Goal: Transaction & Acquisition: Download file/media

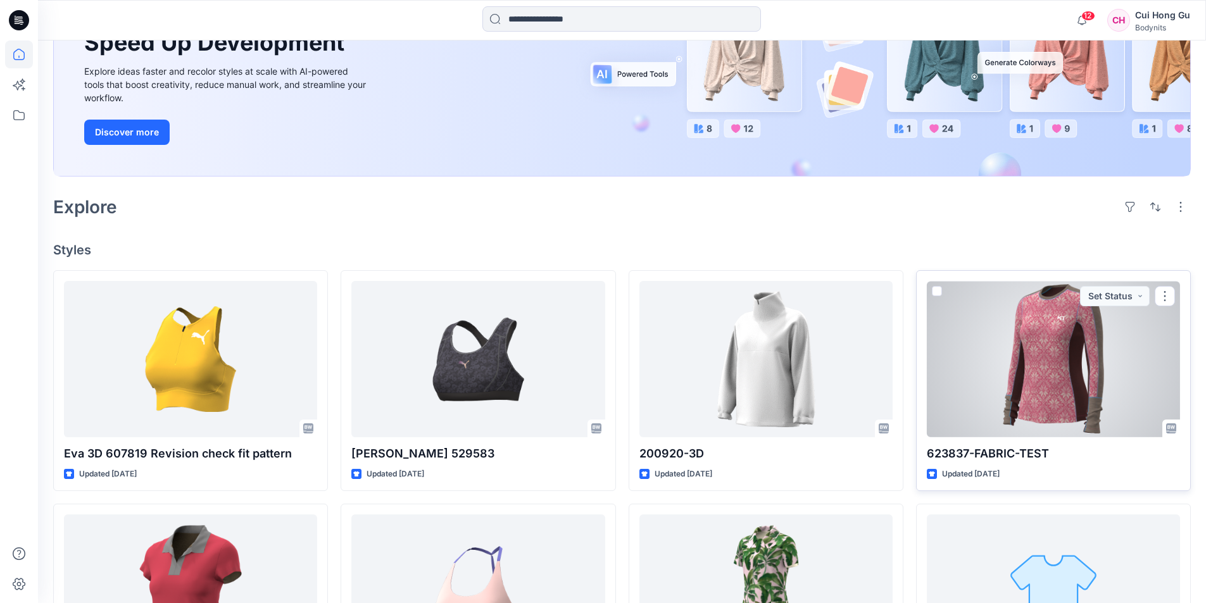
scroll to position [190, 0]
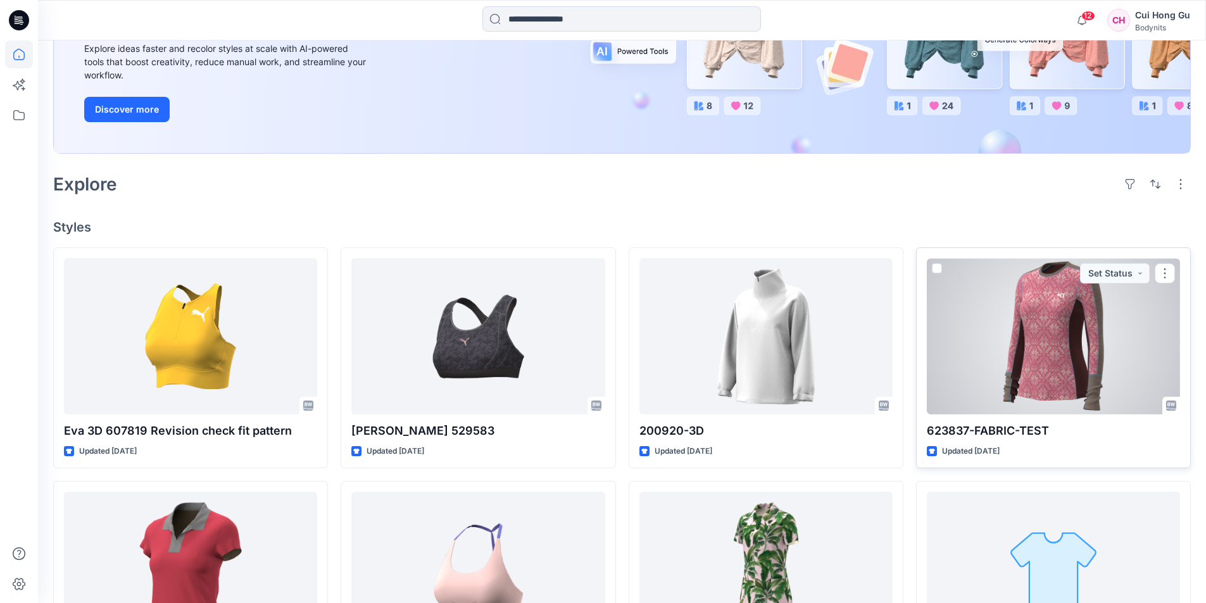
click at [1051, 354] on div at bounding box center [1052, 336] width 253 height 156
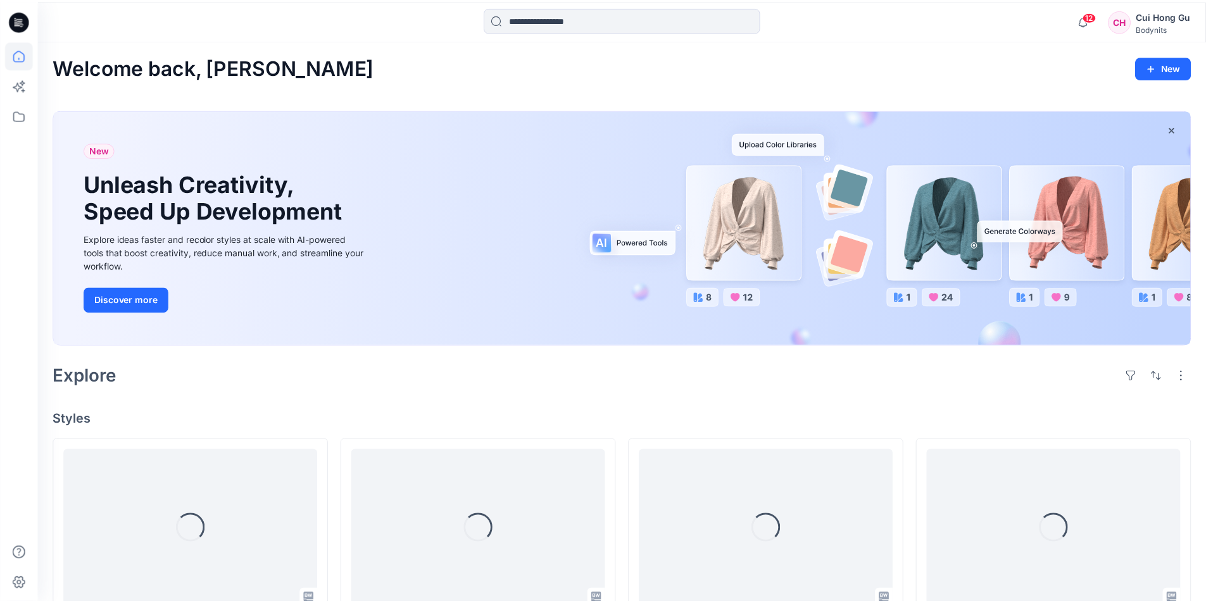
scroll to position [190, 0]
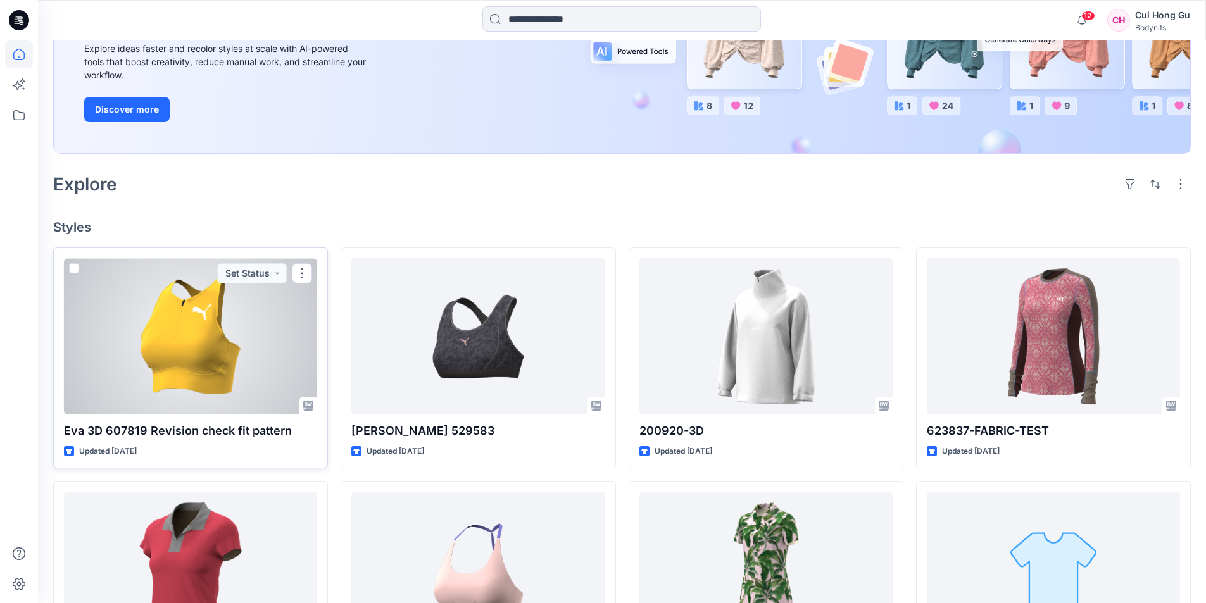
click at [202, 315] on div at bounding box center [190, 336] width 253 height 156
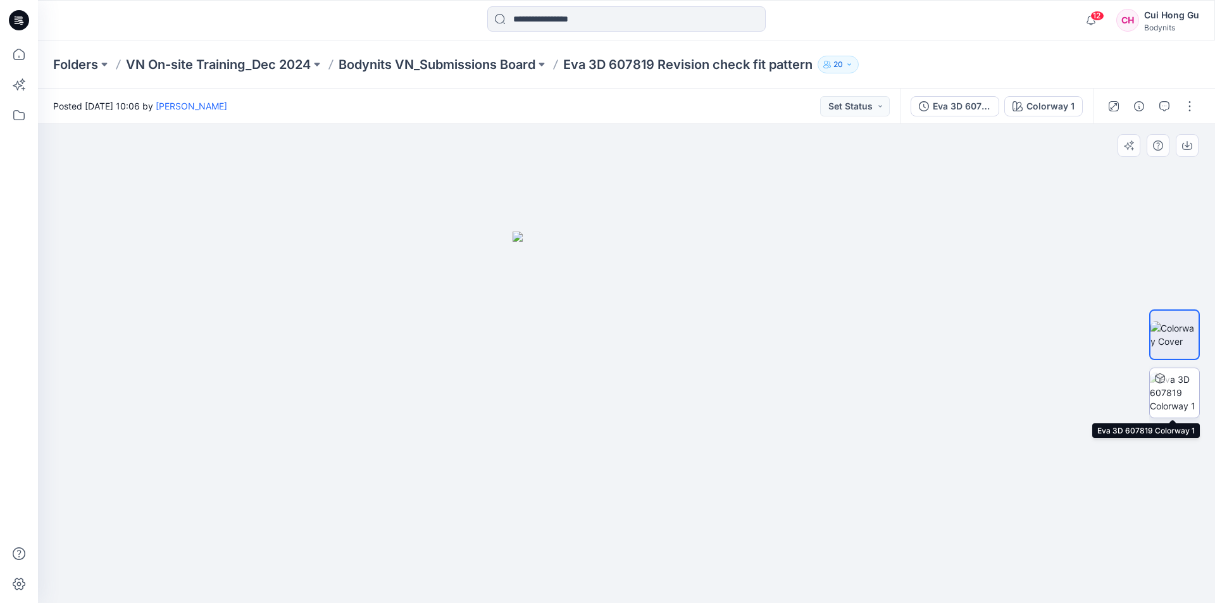
click at [1183, 396] on img at bounding box center [1174, 393] width 49 height 40
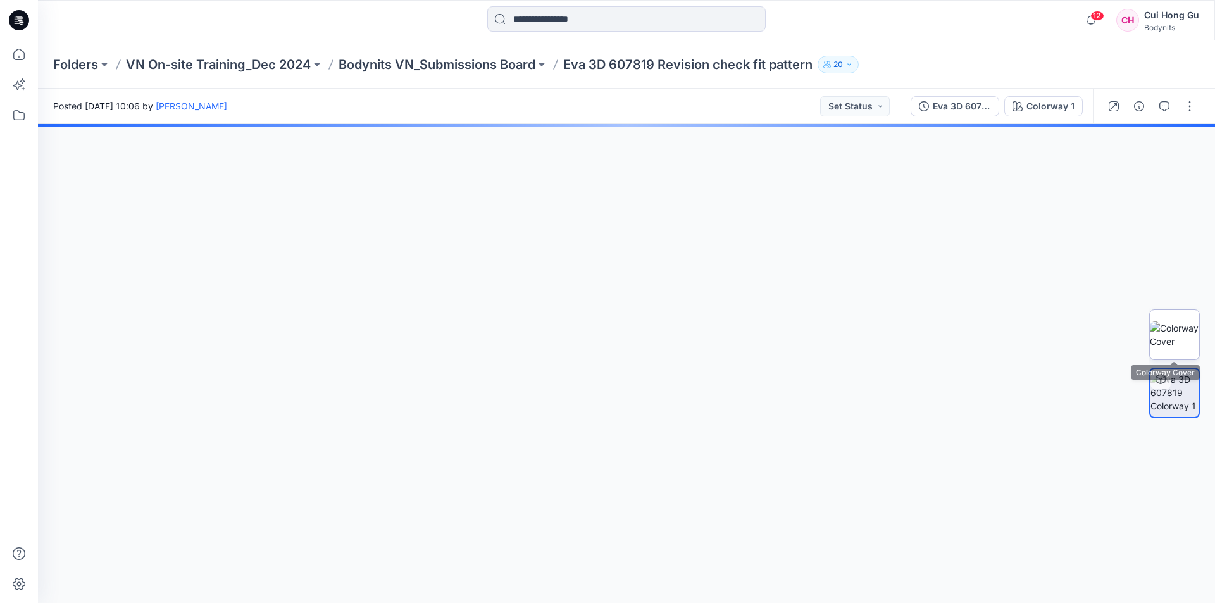
click at [1171, 344] on img at bounding box center [1174, 334] width 49 height 27
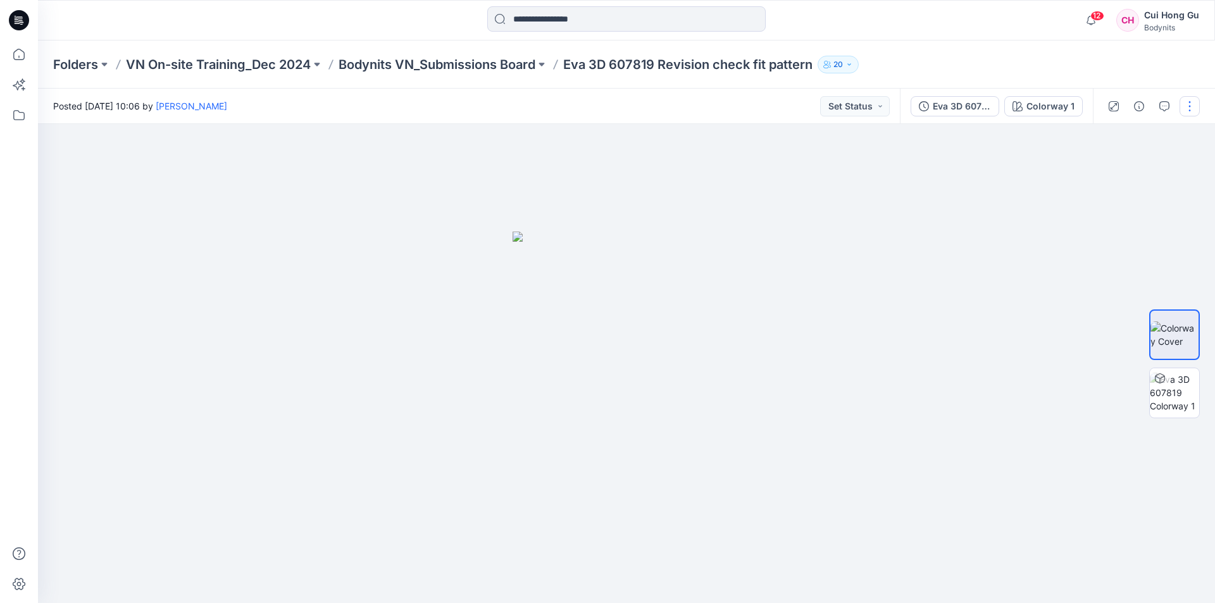
click at [1190, 108] on button "button" at bounding box center [1190, 106] width 20 height 20
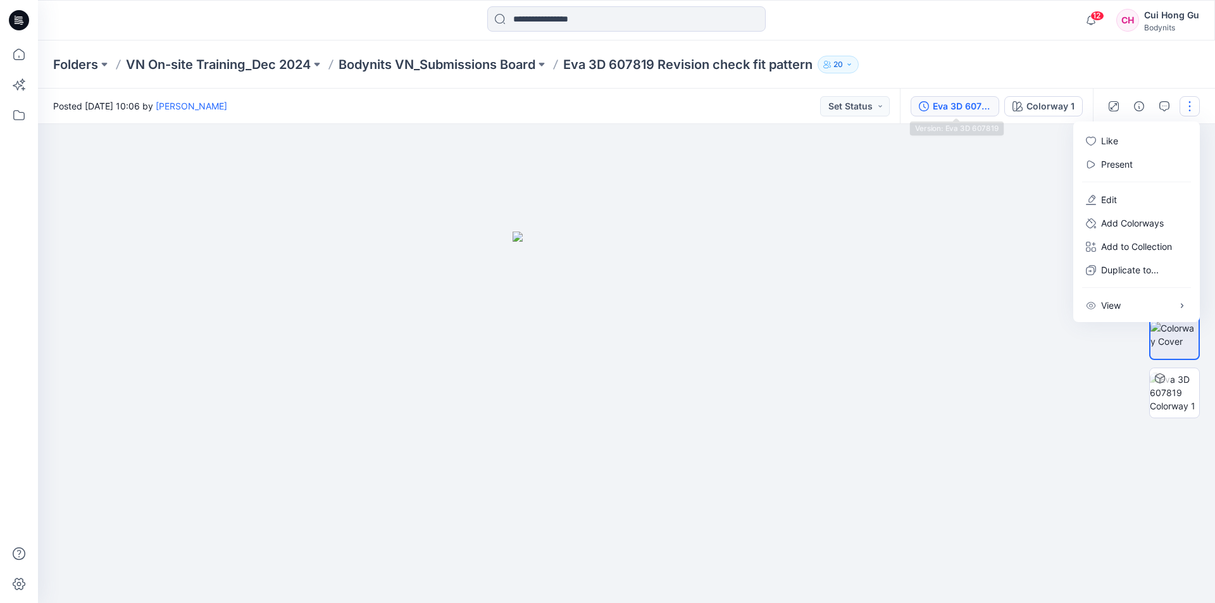
click at [945, 106] on div "Eva 3D 607819" at bounding box center [962, 106] width 58 height 14
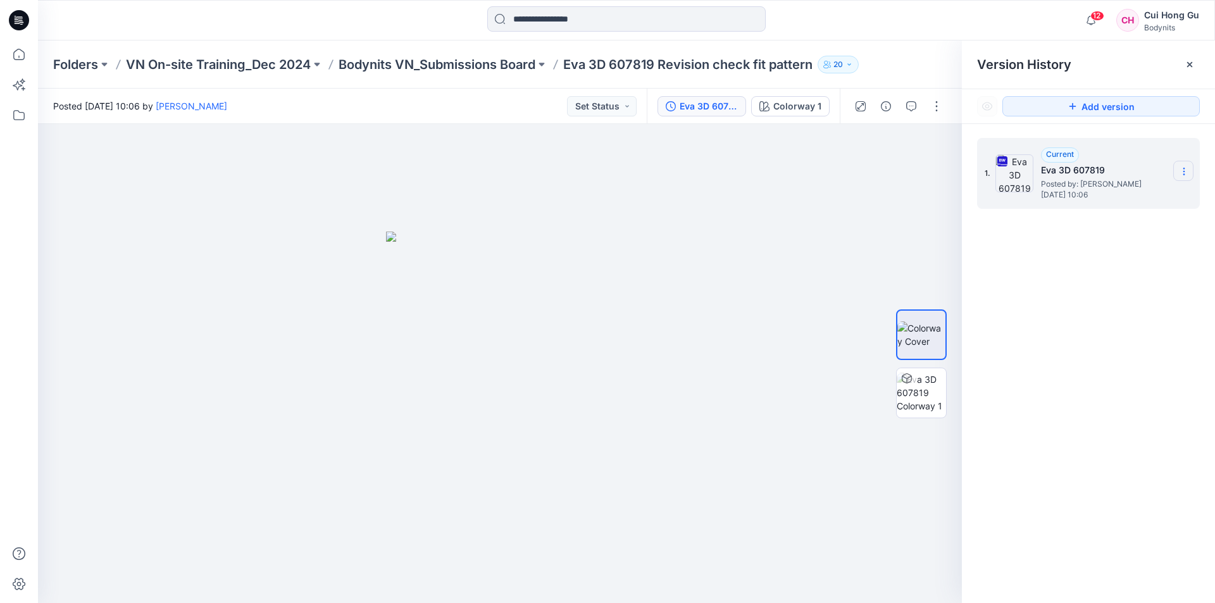
click at [1182, 171] on icon at bounding box center [1184, 171] width 10 height 10
click at [1098, 196] on span "Download Source BW File" at bounding box center [1120, 196] width 106 height 15
click at [27, 116] on icon at bounding box center [19, 115] width 28 height 28
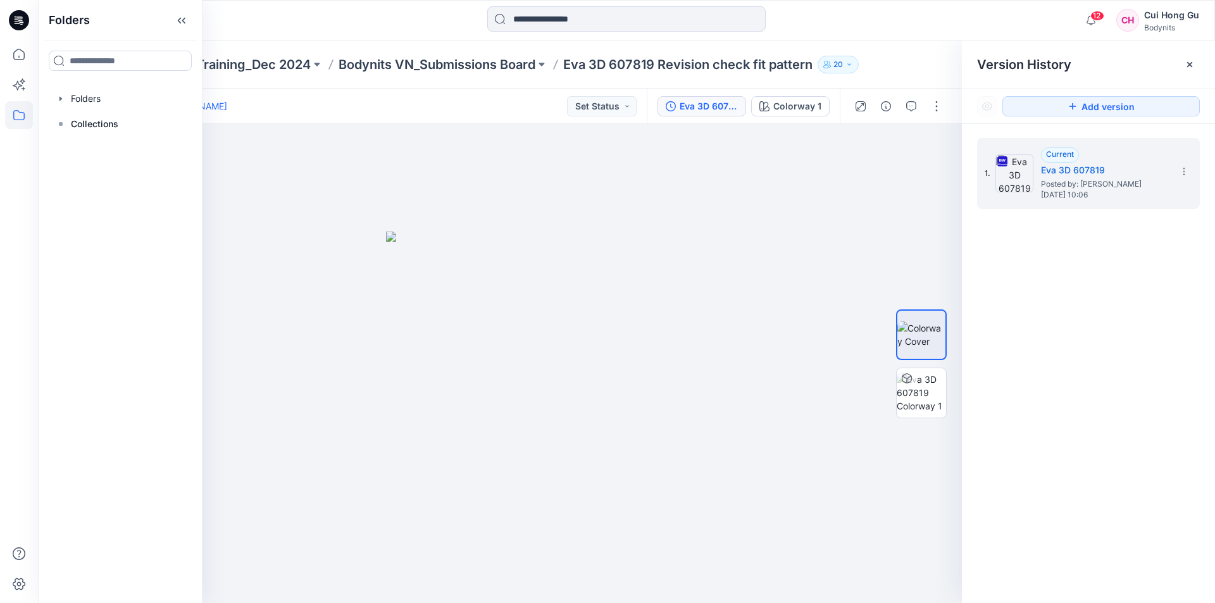
click at [18, 118] on icon at bounding box center [19, 115] width 28 height 28
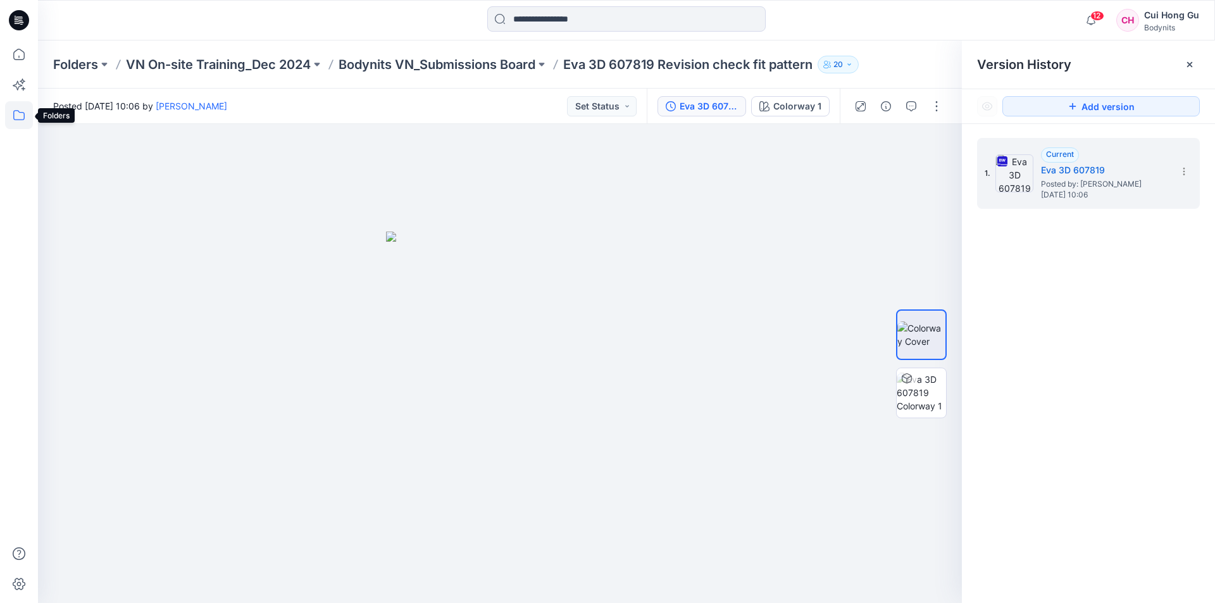
click at [20, 116] on icon at bounding box center [19, 115] width 28 height 28
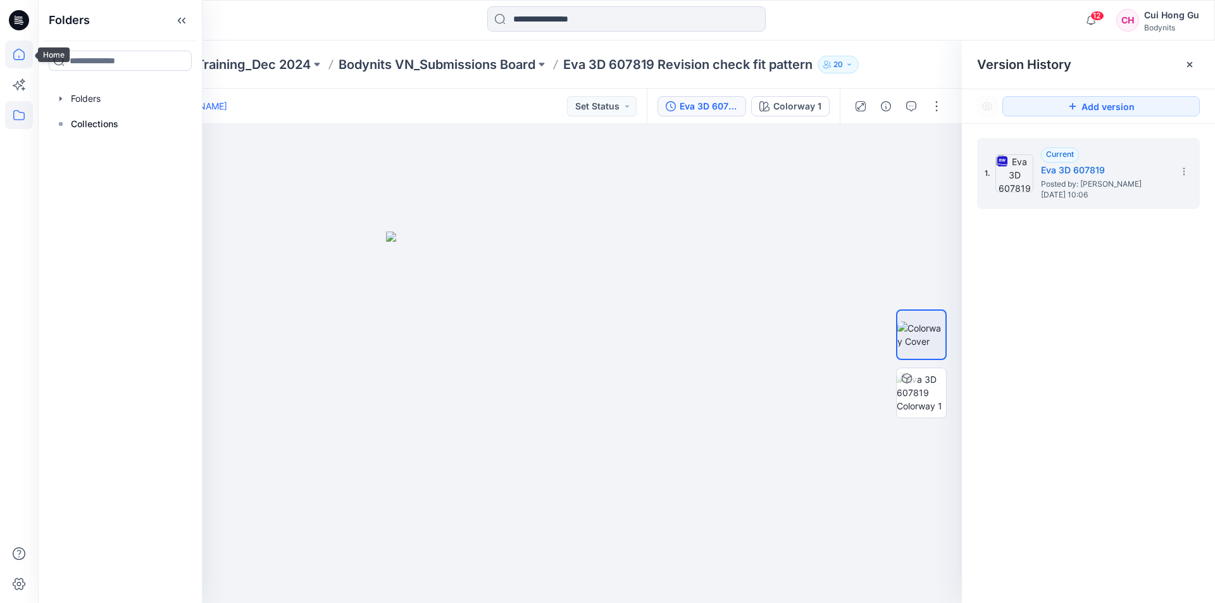
click at [19, 54] on icon at bounding box center [19, 55] width 28 height 28
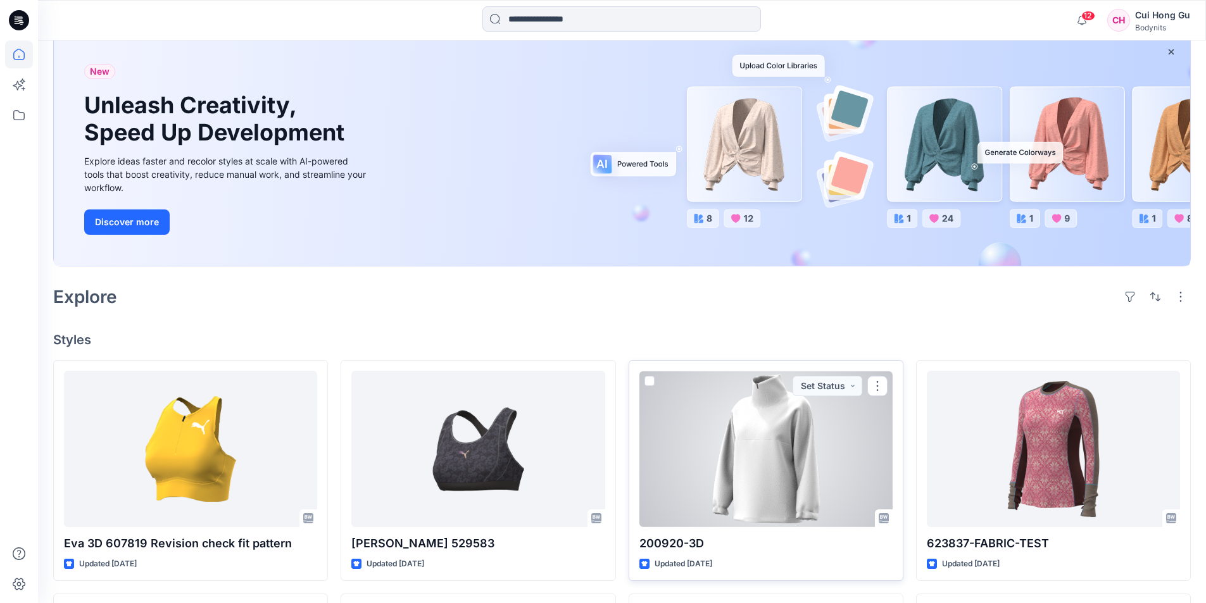
scroll to position [190, 0]
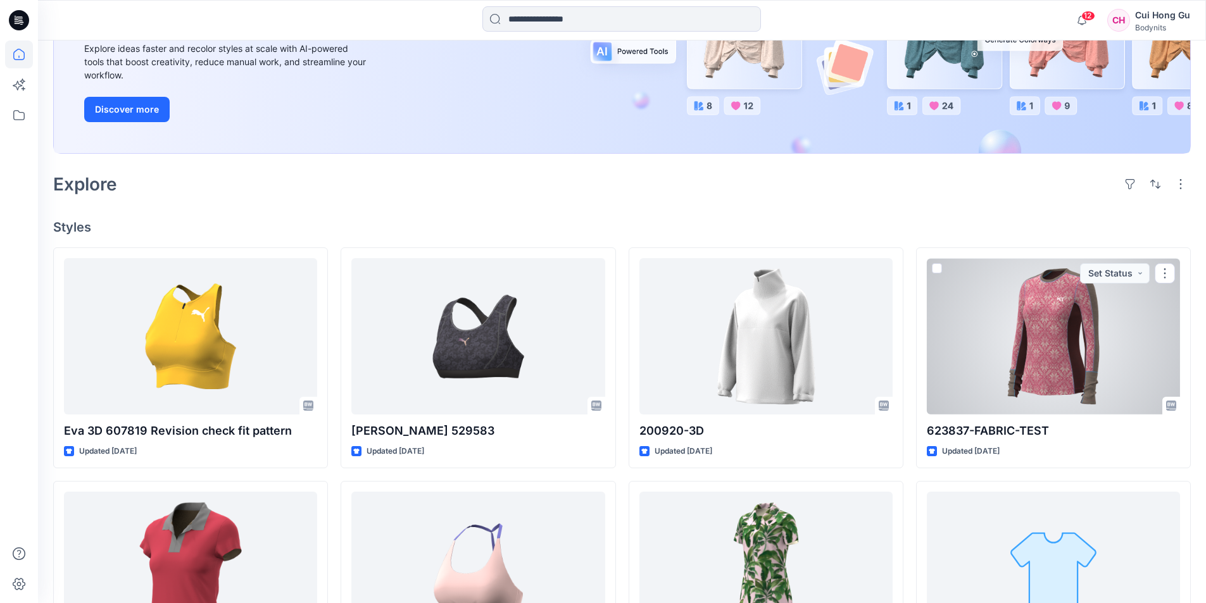
click at [1064, 354] on div at bounding box center [1052, 336] width 253 height 156
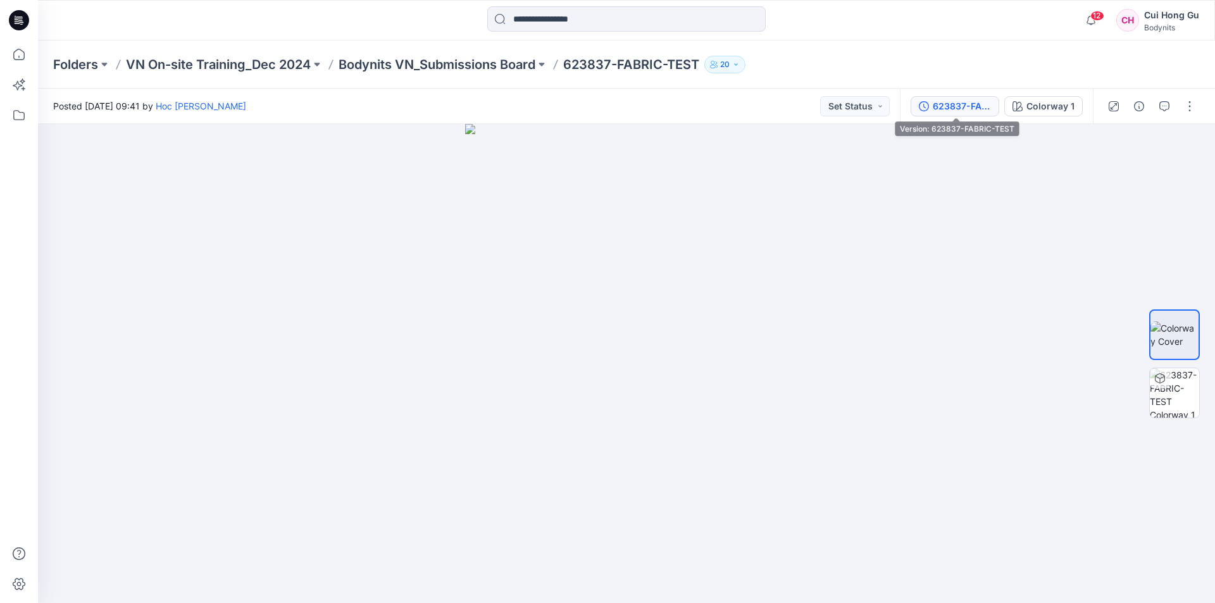
click at [983, 107] on div "623837-FABRIC-TEST" at bounding box center [962, 106] width 58 height 14
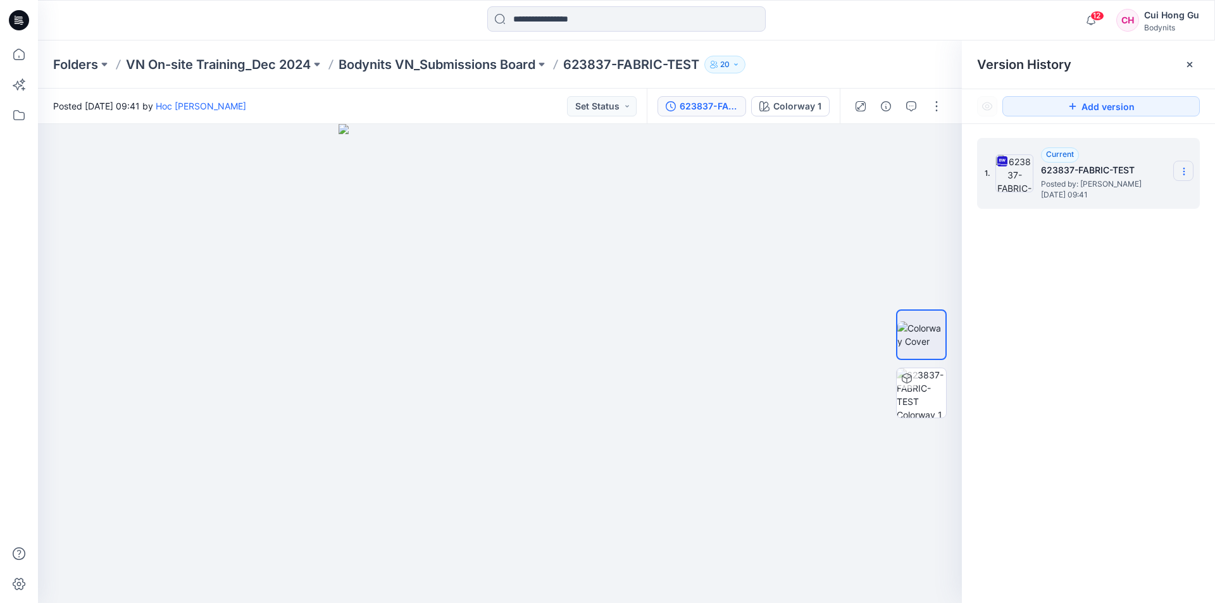
click at [1193, 175] on section at bounding box center [1183, 171] width 20 height 20
click at [1113, 194] on span "Download Source BW File" at bounding box center [1120, 196] width 106 height 15
